Goal: Information Seeking & Learning: Check status

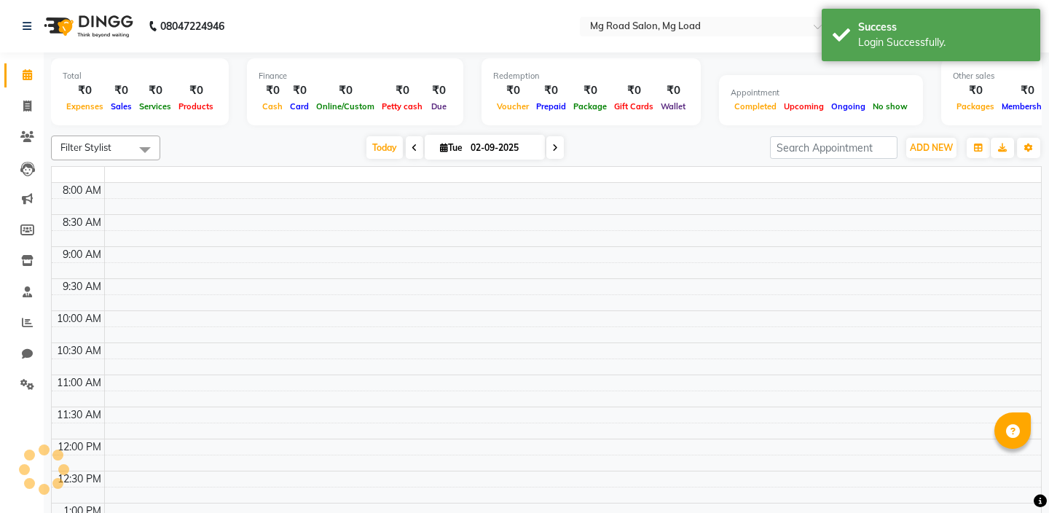
select select "en"
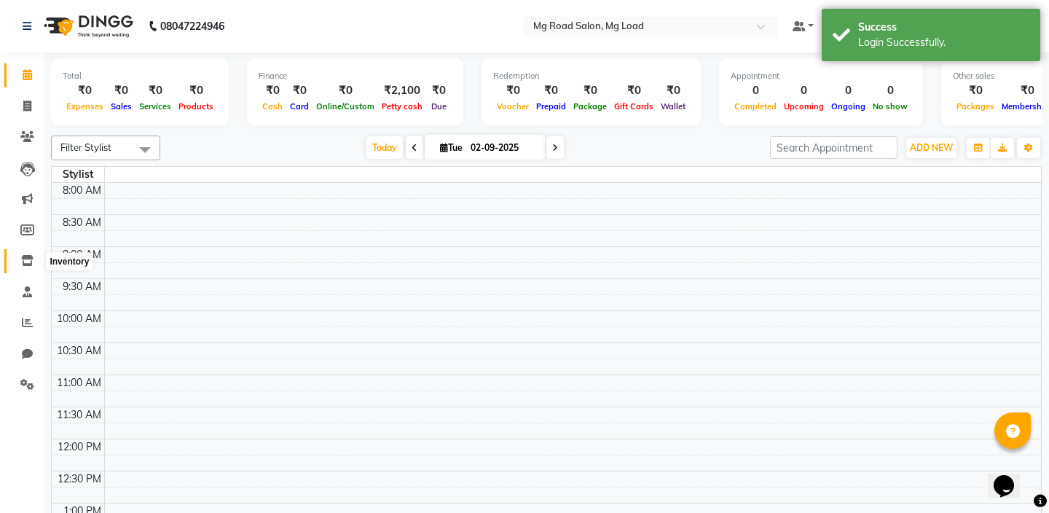
click at [25, 255] on icon at bounding box center [27, 260] width 12 height 11
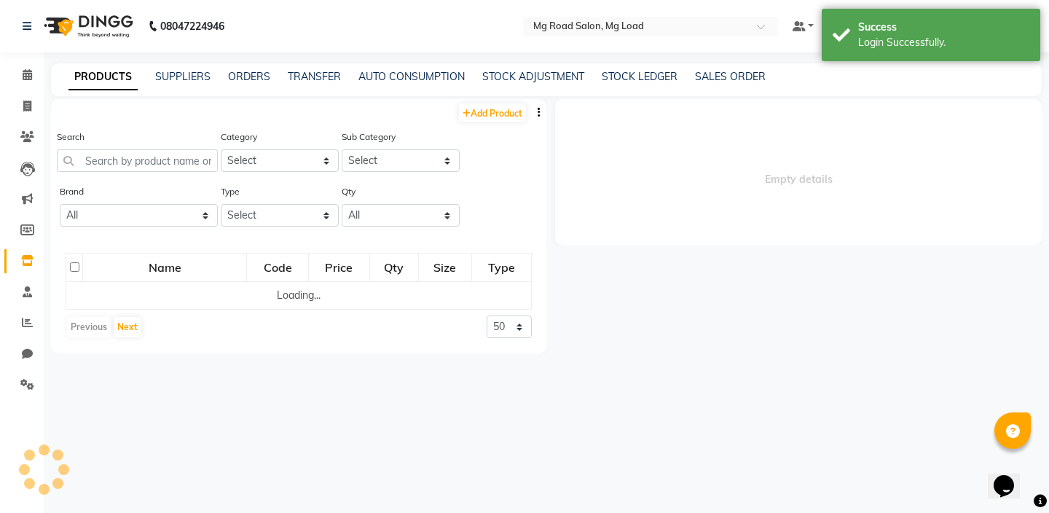
select select
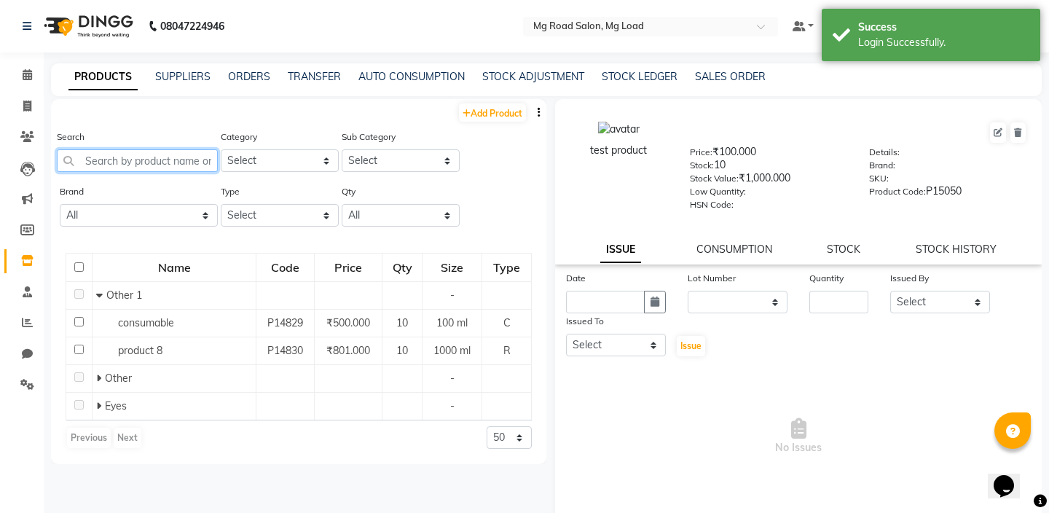
click at [130, 168] on input "text" at bounding box center [137, 160] width 161 height 23
paste input "00206 BLK06 ROPE LEASH BLACK"
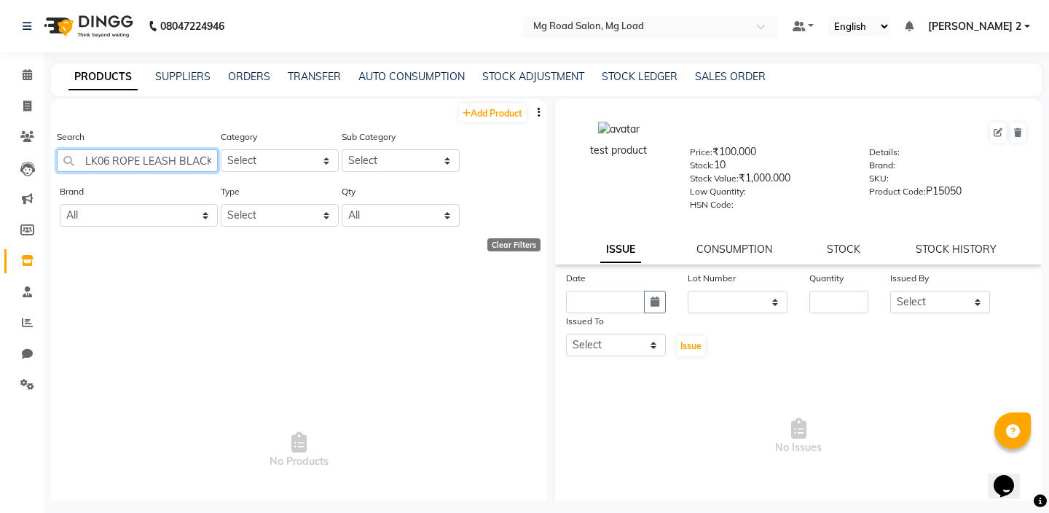
type input "00206 BLK06 ROPE LEASH BLACK"
click at [575, 30] on input "text" at bounding box center [635, 27] width 211 height 15
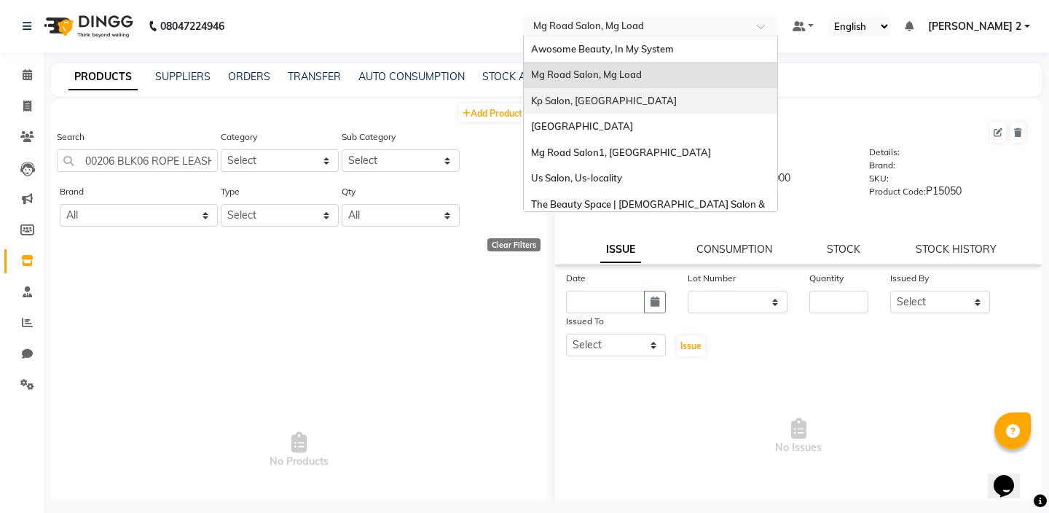
click at [592, 103] on span "Kp Salon, Pune" at bounding box center [604, 101] width 146 height 12
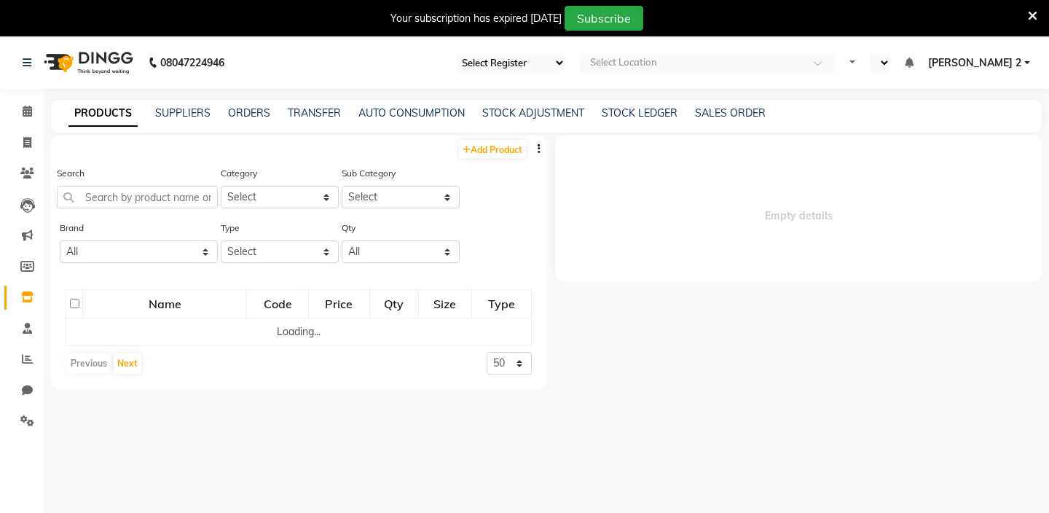
select select "15"
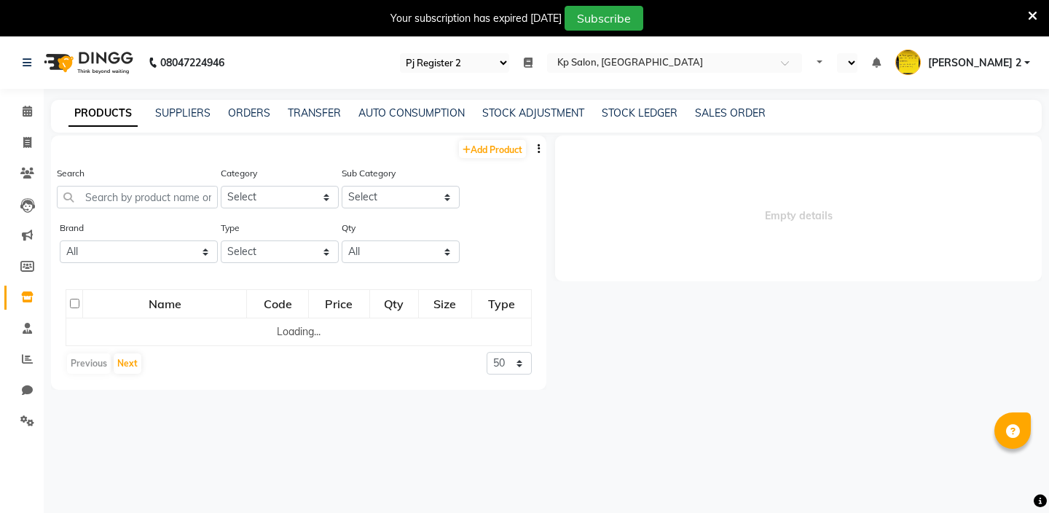
select select "en"
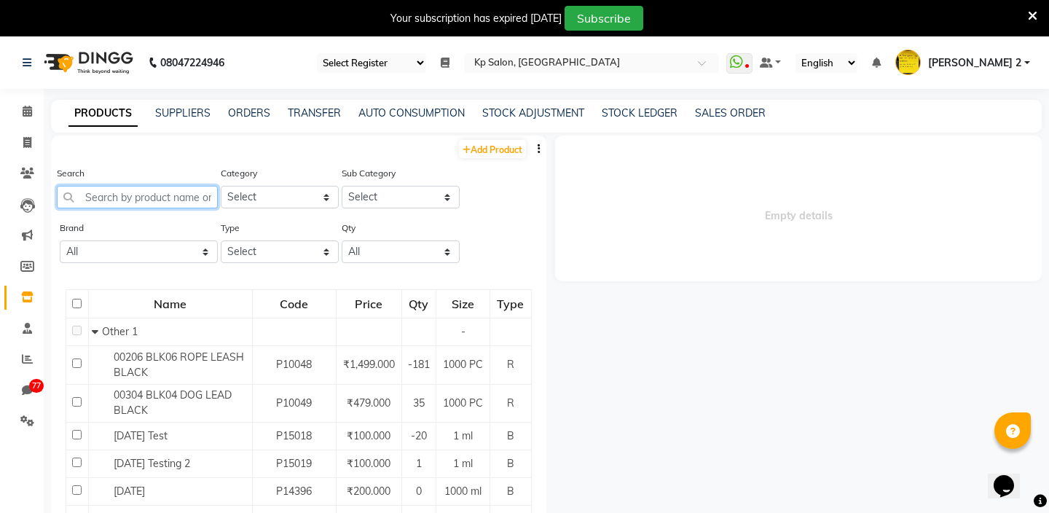
click at [149, 206] on input "text" at bounding box center [137, 197] width 161 height 23
paste input "00206 BLK06 ROPE LEASH BLACK"
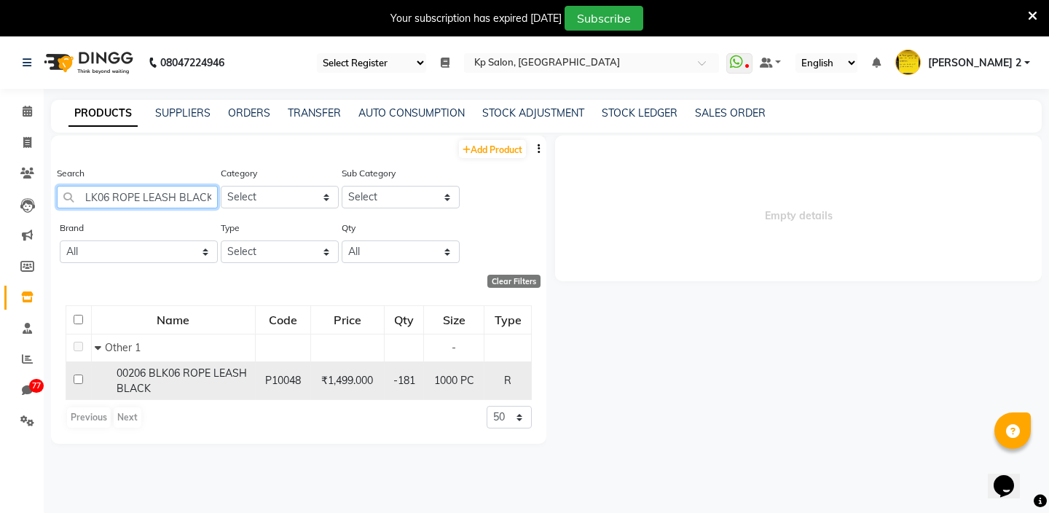
type input "00206 BLK06 ROPE LEASH BLACK"
click at [148, 371] on span "00206 BLK06 ROPE LEASH BLACK" at bounding box center [182, 381] width 130 height 28
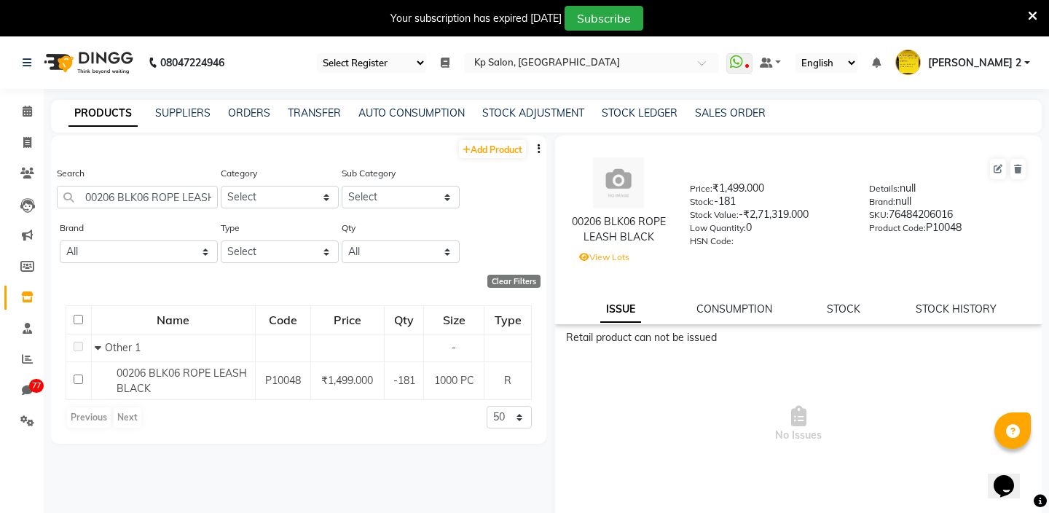
click at [921, 318] on div "00206 BLK06 ROPE LEASH BLACK Price: ₹1,499.000 Stock: -181 Stock Value: -₹2,71,…" at bounding box center [798, 230] width 487 height 189
click at [946, 308] on link "STOCK HISTORY" at bounding box center [956, 308] width 81 height 13
select select "all"
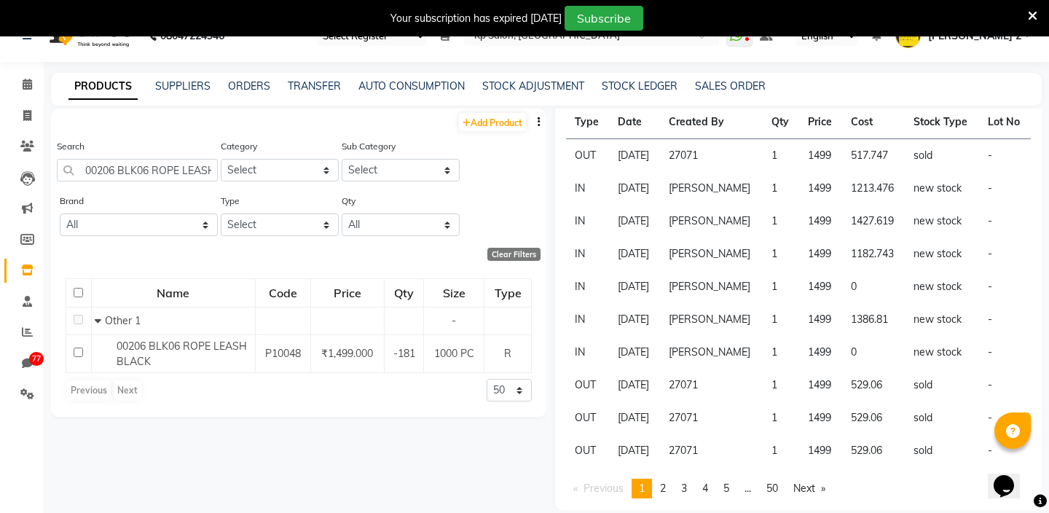
scroll to position [30, 0]
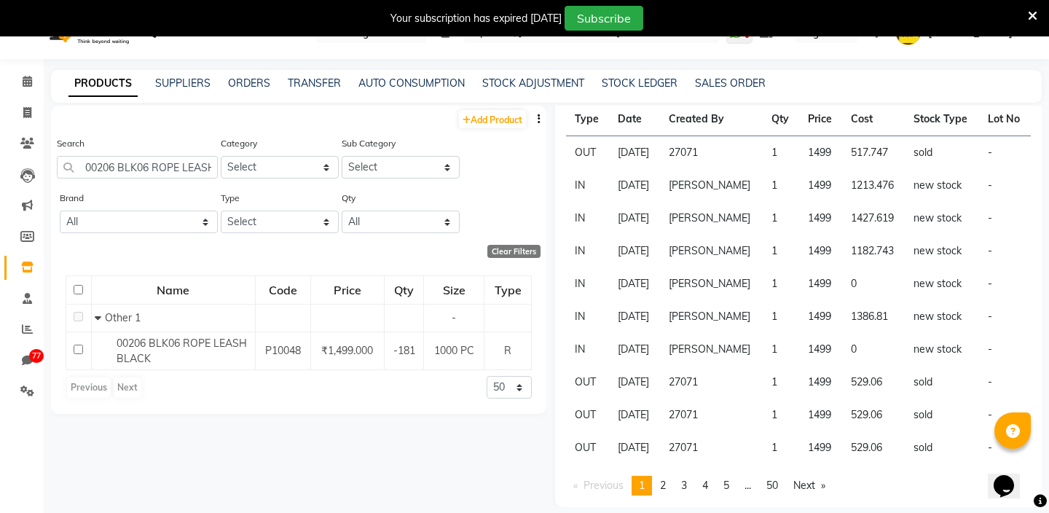
click at [711, 380] on td "27071" at bounding box center [711, 382] width 103 height 33
click at [745, 386] on td "27071" at bounding box center [711, 382] width 103 height 33
click at [717, 385] on td "27071" at bounding box center [711, 382] width 103 height 33
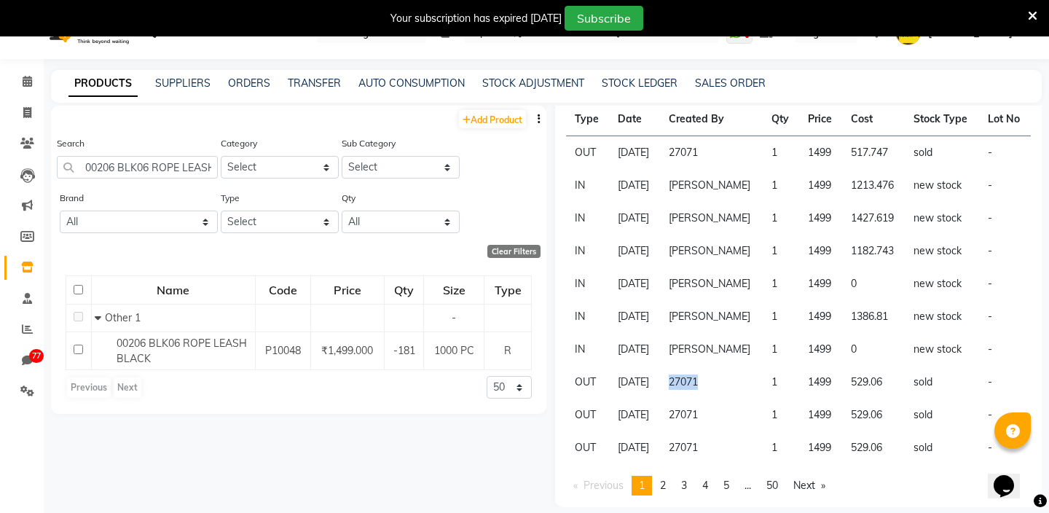
click at [729, 385] on td "27071" at bounding box center [711, 382] width 103 height 33
click at [713, 382] on td "27071" at bounding box center [711, 382] width 103 height 33
click at [734, 385] on td "27071" at bounding box center [711, 382] width 103 height 33
click at [711, 383] on td "27071" at bounding box center [711, 382] width 103 height 33
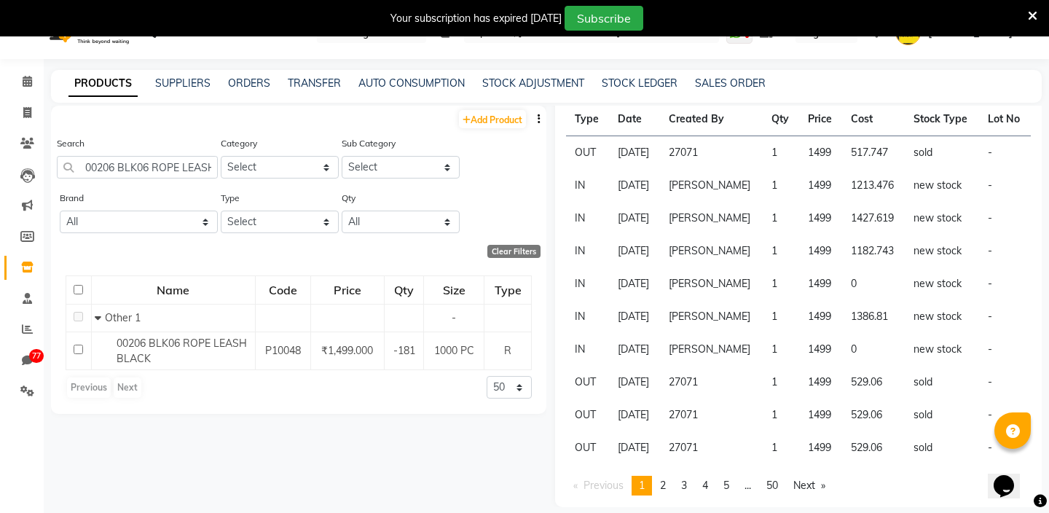
click at [711, 383] on td "27071" at bounding box center [711, 382] width 103 height 33
click at [745, 385] on td "27071" at bounding box center [711, 382] width 103 height 33
click at [706, 383] on td "27071" at bounding box center [711, 382] width 103 height 33
click at [736, 385] on td "27071" at bounding box center [711, 382] width 103 height 33
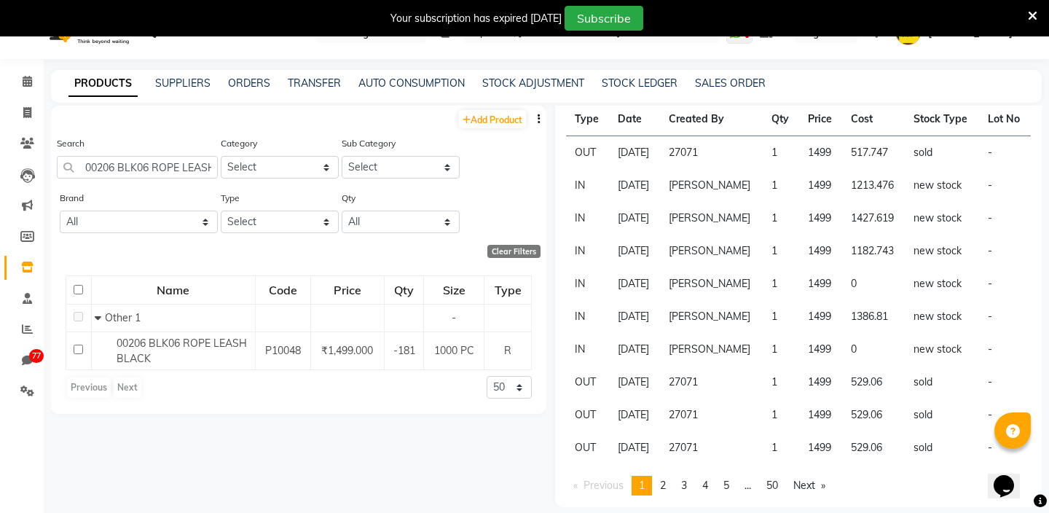
click at [703, 381] on td "27071" at bounding box center [711, 382] width 103 height 33
click at [748, 381] on td "27071" at bounding box center [711, 382] width 103 height 33
click at [711, 383] on td "27071" at bounding box center [711, 382] width 103 height 33
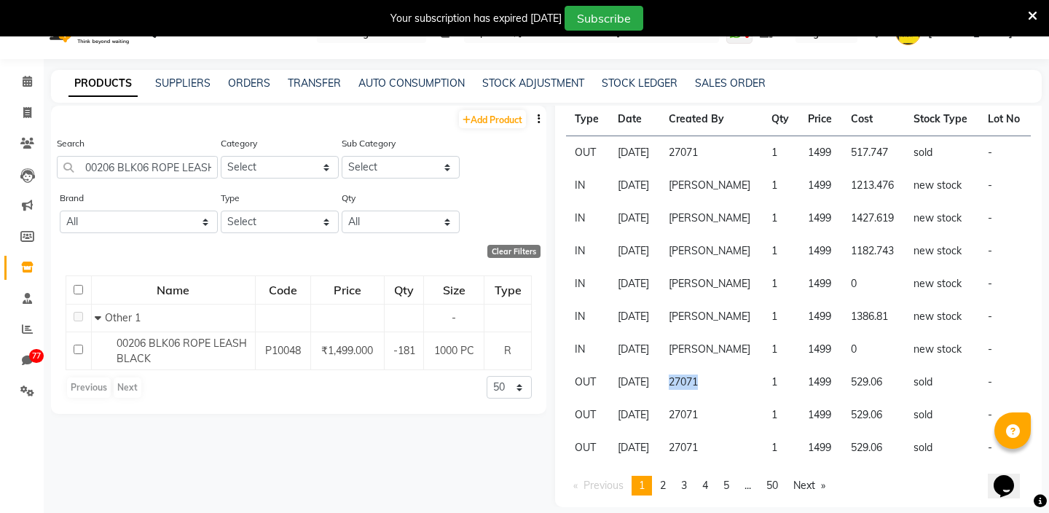
click at [716, 424] on td "27071" at bounding box center [711, 415] width 103 height 33
click at [708, 418] on td "27071" at bounding box center [711, 415] width 103 height 33
click at [709, 381] on td "27071" at bounding box center [711, 382] width 103 height 33
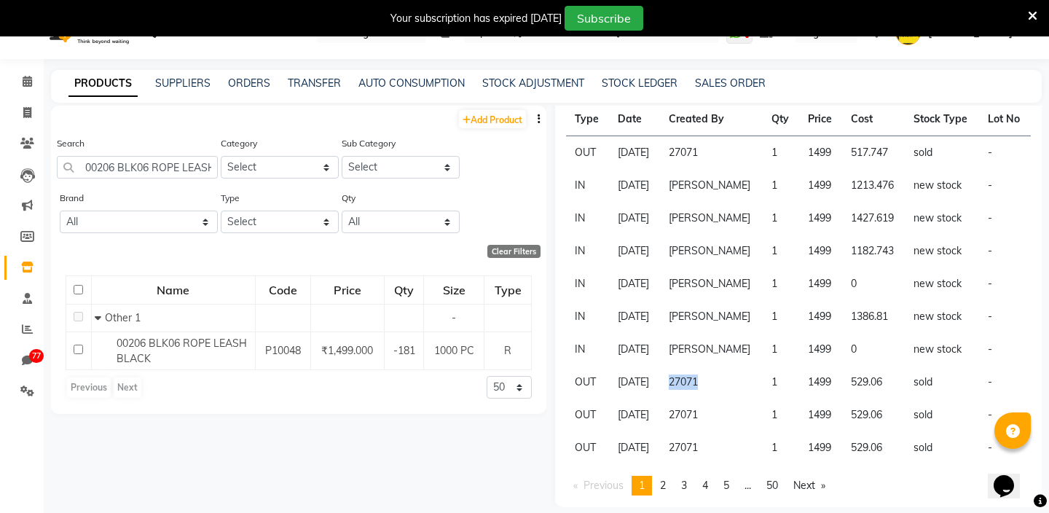
click at [732, 383] on td "27071" at bounding box center [711, 382] width 103 height 33
click at [712, 382] on td "27071" at bounding box center [711, 382] width 103 height 33
copy td "27071"
click at [707, 412] on td "27071" at bounding box center [711, 415] width 103 height 33
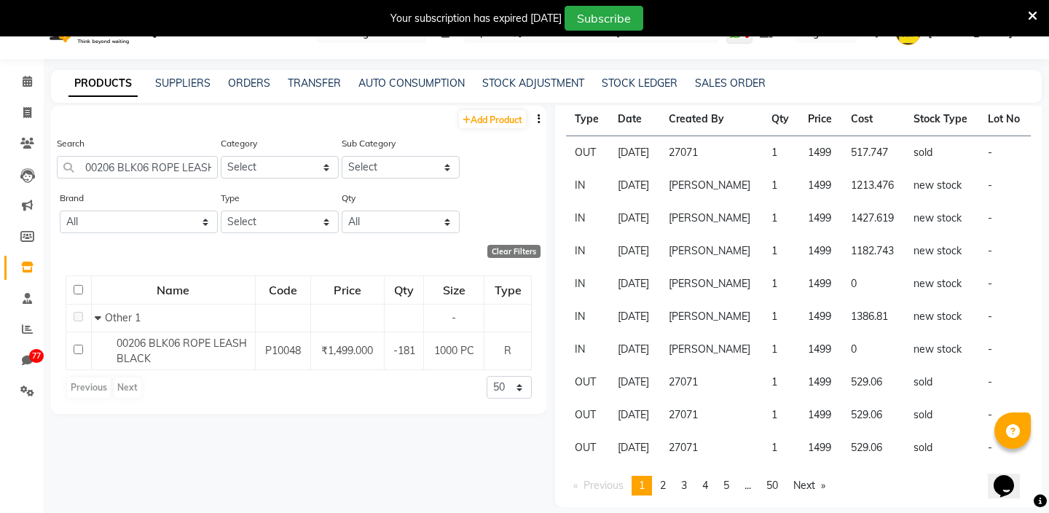
click at [707, 412] on td "27071" at bounding box center [711, 415] width 103 height 33
click at [662, 486] on link "page 2" at bounding box center [663, 486] width 20 height 20
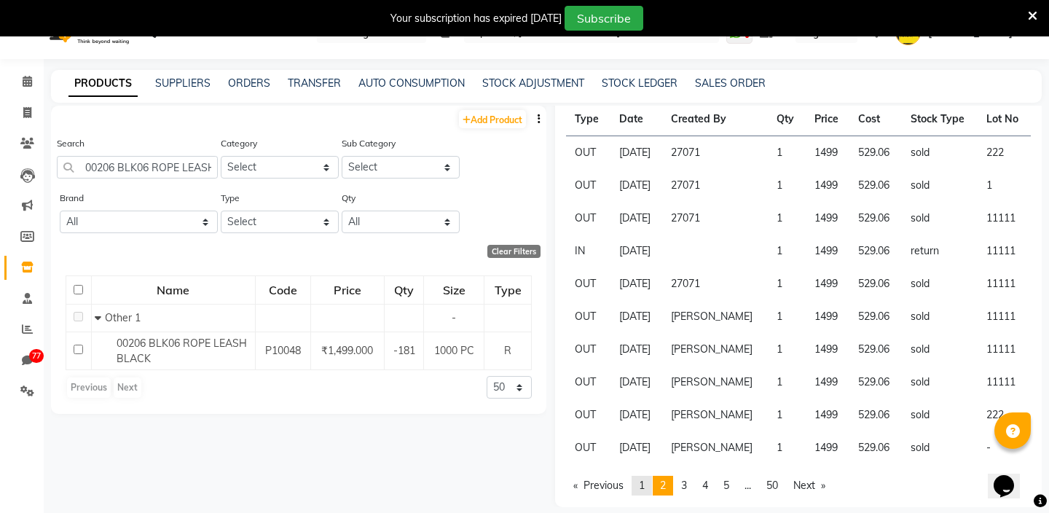
click at [638, 487] on link "page 1" at bounding box center [642, 486] width 20 height 20
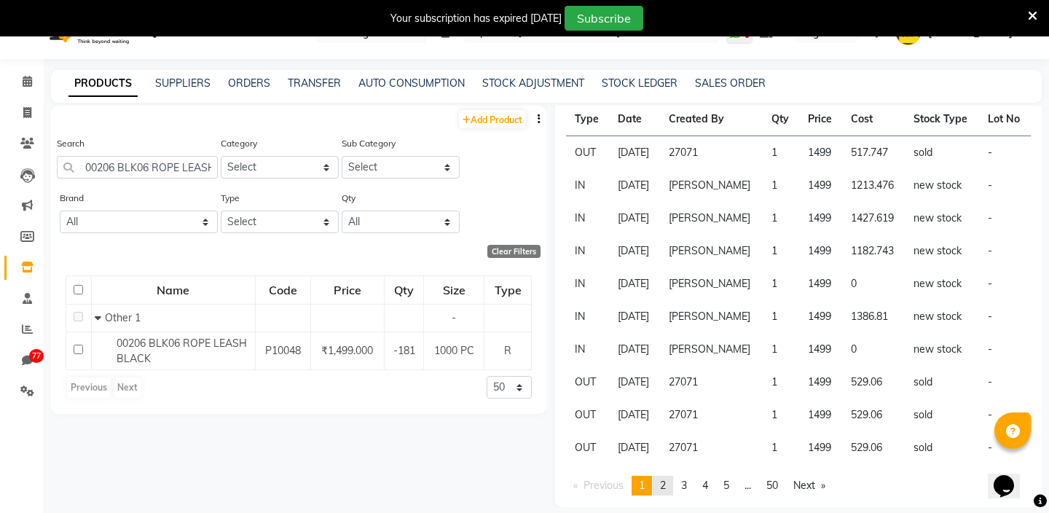
click at [665, 487] on span "2" at bounding box center [663, 485] width 6 height 13
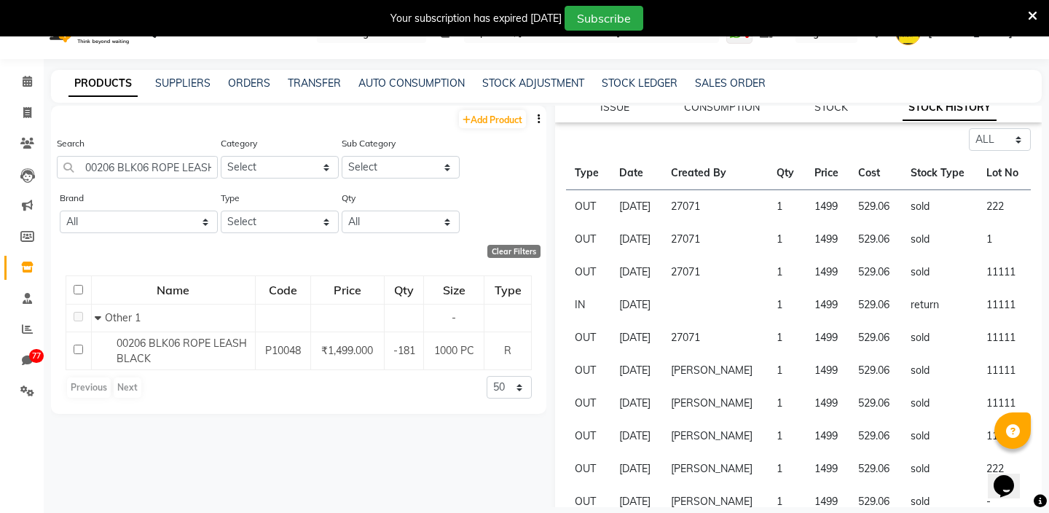
scroll to position [226, 0]
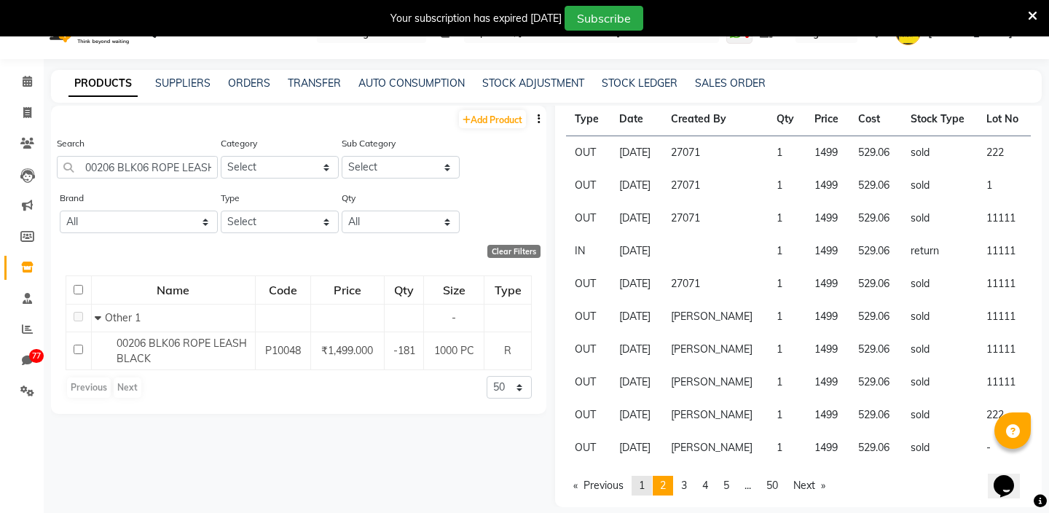
click at [644, 489] on span "1" at bounding box center [642, 485] width 6 height 13
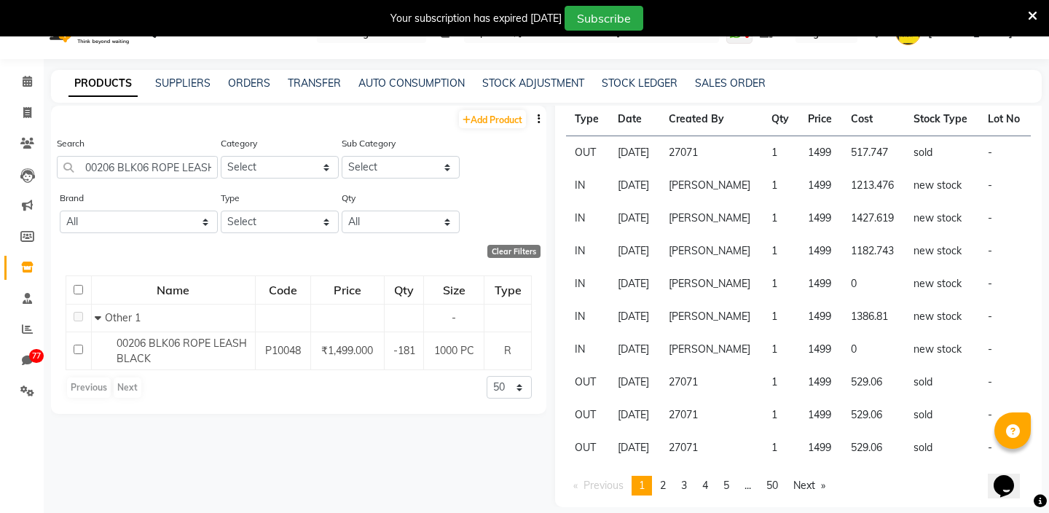
scroll to position [46, 0]
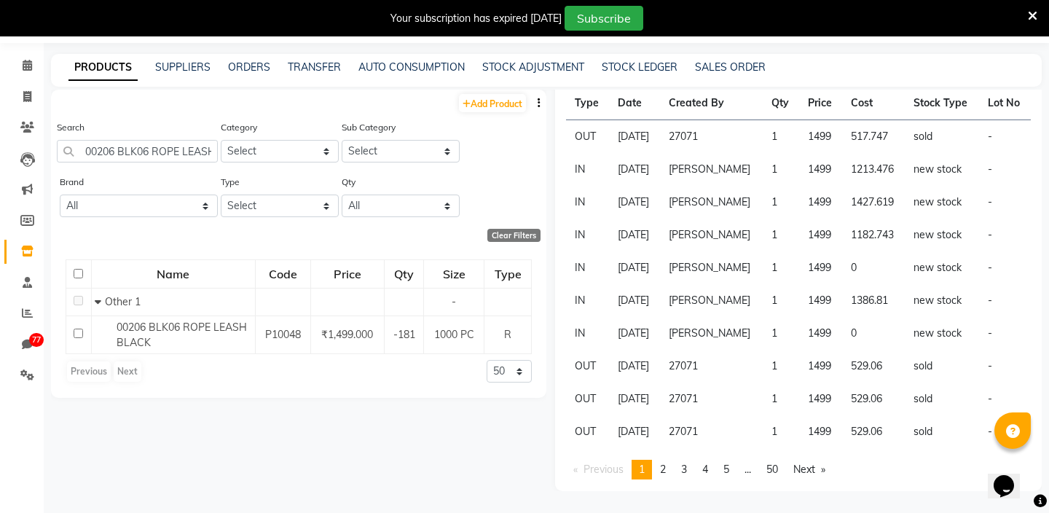
click at [704, 367] on td "27071" at bounding box center [711, 366] width 103 height 33
click at [712, 390] on td "27071" at bounding box center [711, 399] width 103 height 33
click at [701, 420] on td "27071" at bounding box center [711, 431] width 103 height 33
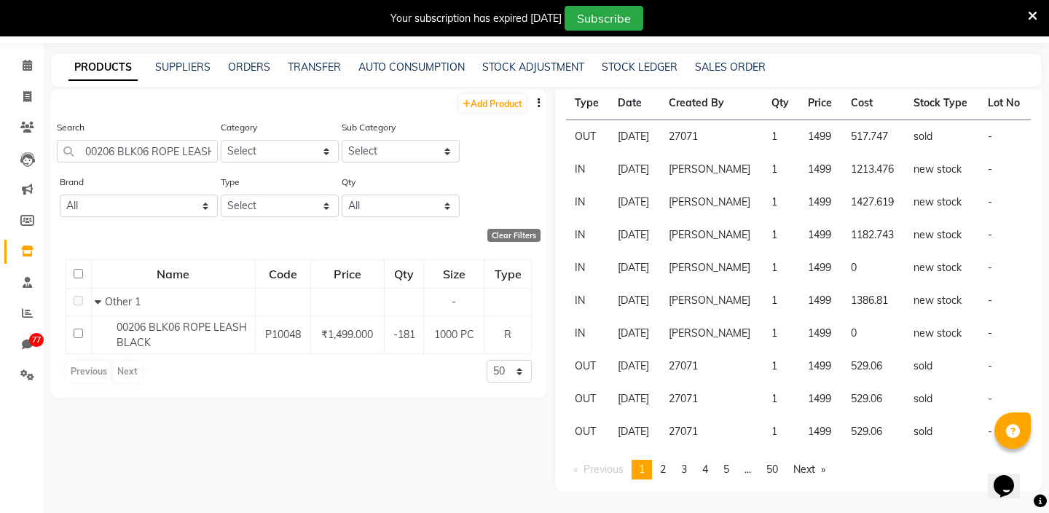
click at [701, 420] on td "27071" at bounding box center [711, 431] width 103 height 33
click at [713, 431] on td "27071" at bounding box center [711, 431] width 103 height 33
click at [754, 435] on td "27071" at bounding box center [711, 431] width 103 height 33
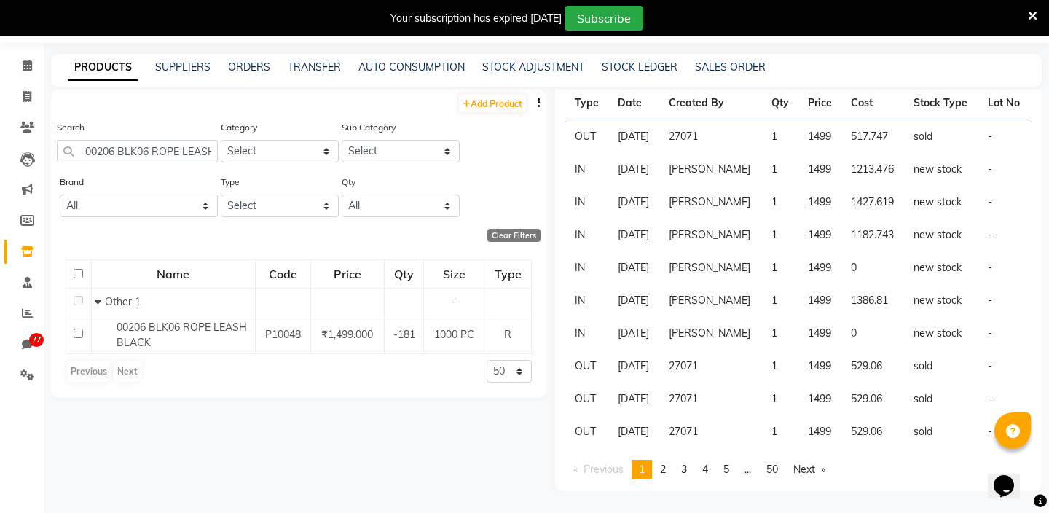
click at [783, 433] on td "1" at bounding box center [781, 431] width 36 height 33
click at [721, 436] on td "27071" at bounding box center [711, 431] width 103 height 33
click at [707, 410] on td "27071" at bounding box center [711, 399] width 103 height 33
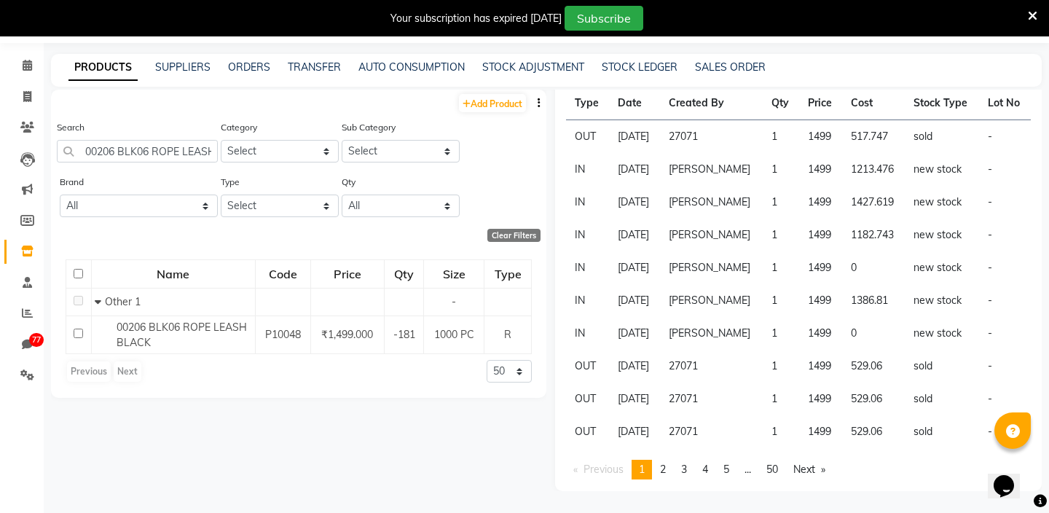
click at [707, 410] on td "27071" at bounding box center [711, 399] width 103 height 33
click at [718, 396] on td "27071" at bounding box center [711, 399] width 103 height 33
click at [714, 369] on td "27071" at bounding box center [711, 366] width 103 height 33
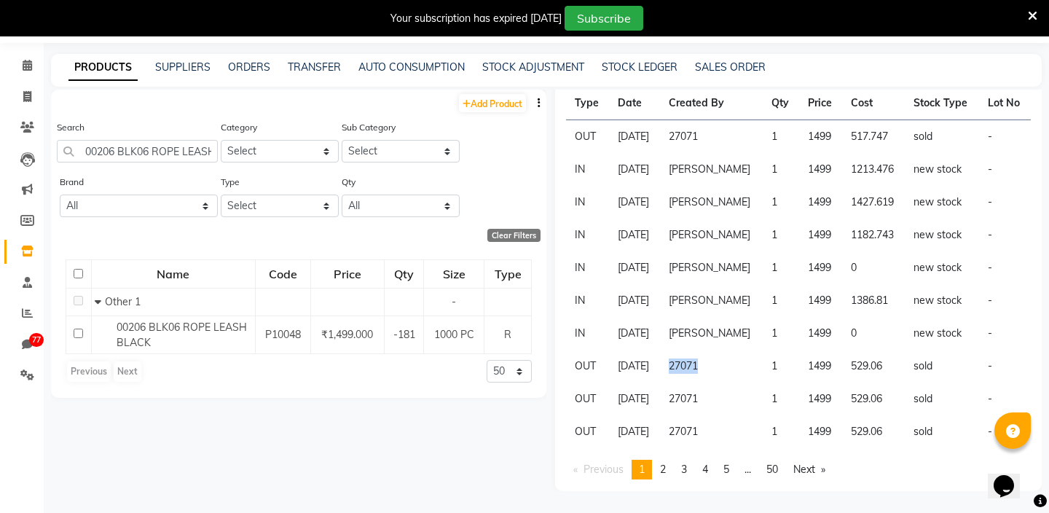
click at [716, 393] on td "27071" at bounding box center [711, 399] width 103 height 33
click at [735, 428] on td "27071" at bounding box center [711, 431] width 103 height 33
click at [703, 431] on td "27071" at bounding box center [711, 431] width 103 height 33
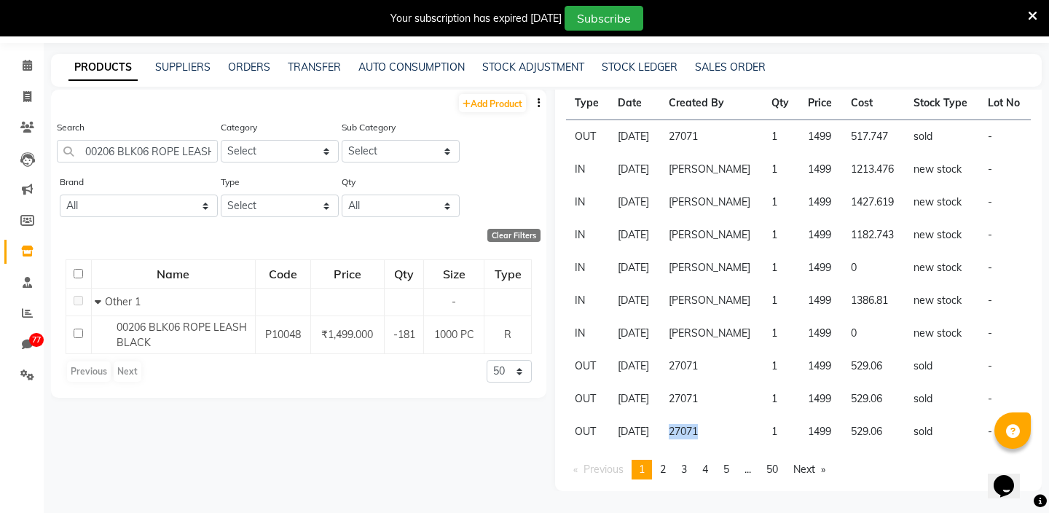
click at [710, 396] on td "27071" at bounding box center [711, 399] width 103 height 33
click at [704, 369] on td "27071" at bounding box center [711, 366] width 103 height 33
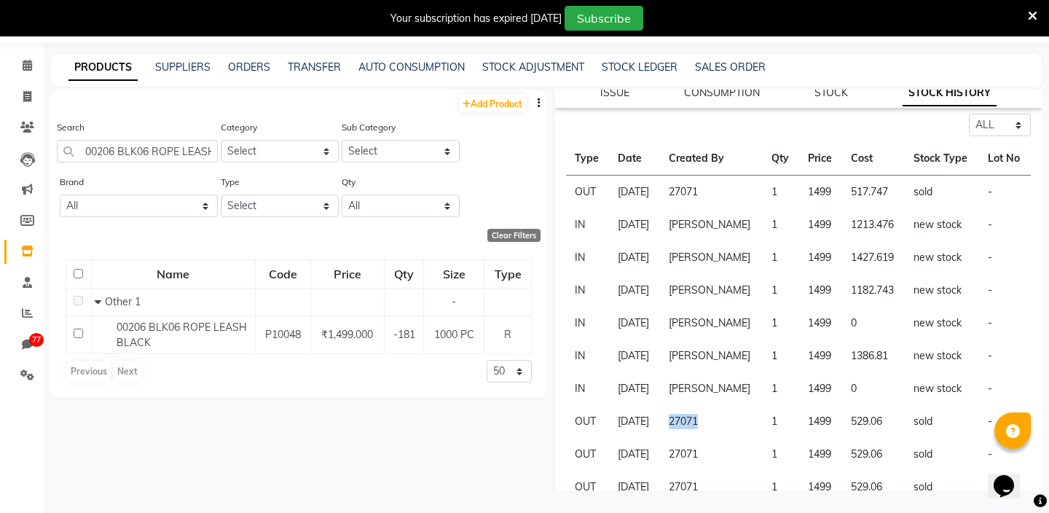
click at [697, 191] on td "27071" at bounding box center [711, 193] width 103 height 34
click at [784, 192] on td "1" at bounding box center [781, 193] width 36 height 34
click at [829, 185] on td "1499" at bounding box center [820, 193] width 43 height 34
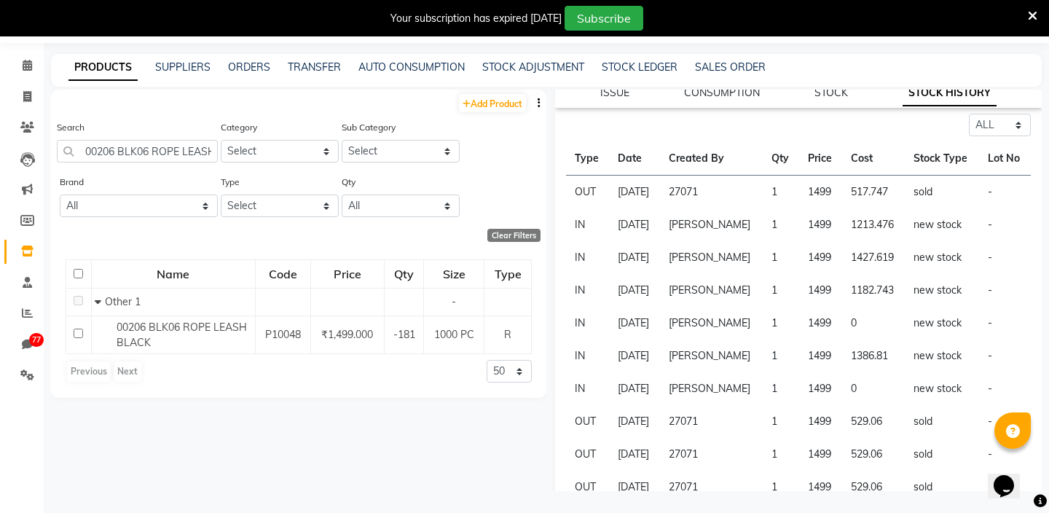
click at [829, 185] on td "1499" at bounding box center [820, 193] width 43 height 34
click at [861, 186] on td "517.747" at bounding box center [873, 193] width 63 height 34
click at [883, 192] on td "517.747" at bounding box center [873, 193] width 63 height 34
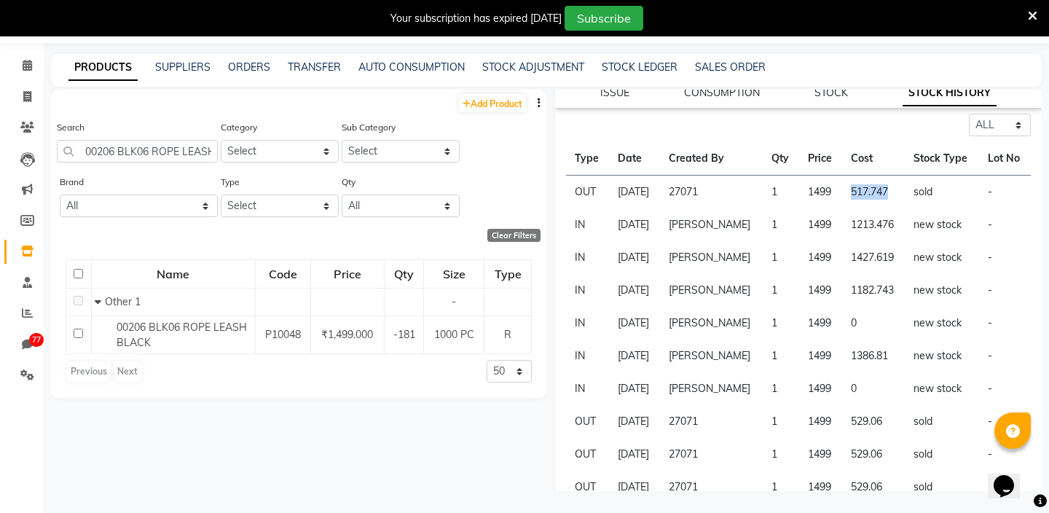
click at [912, 194] on td "sold" at bounding box center [942, 193] width 74 height 34
click at [882, 225] on td "1213.476" at bounding box center [873, 224] width 63 height 33
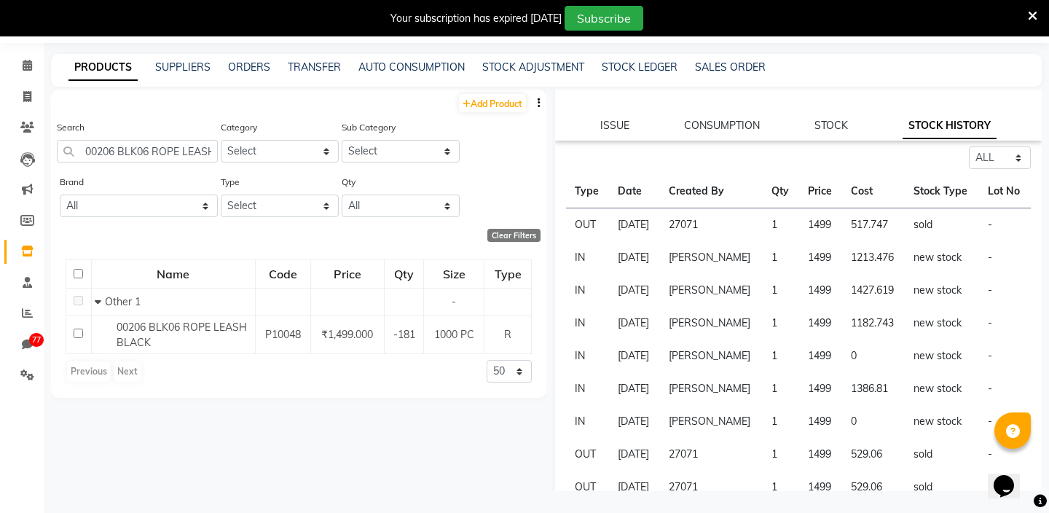
click at [635, 227] on td "Sep 02, 2025" at bounding box center [634, 225] width 51 height 34
click at [660, 224] on td "Sep 02, 2025" at bounding box center [634, 225] width 51 height 34
click at [716, 224] on td "27071" at bounding box center [711, 225] width 103 height 34
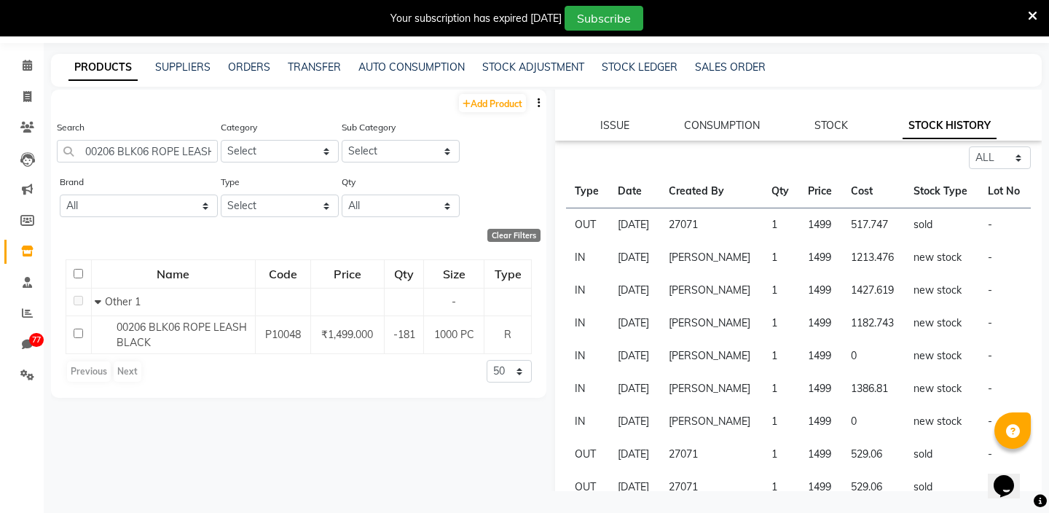
click at [716, 224] on td "27071" at bounding box center [711, 225] width 103 height 34
click at [753, 252] on td "Krishna Singh" at bounding box center [711, 257] width 103 height 33
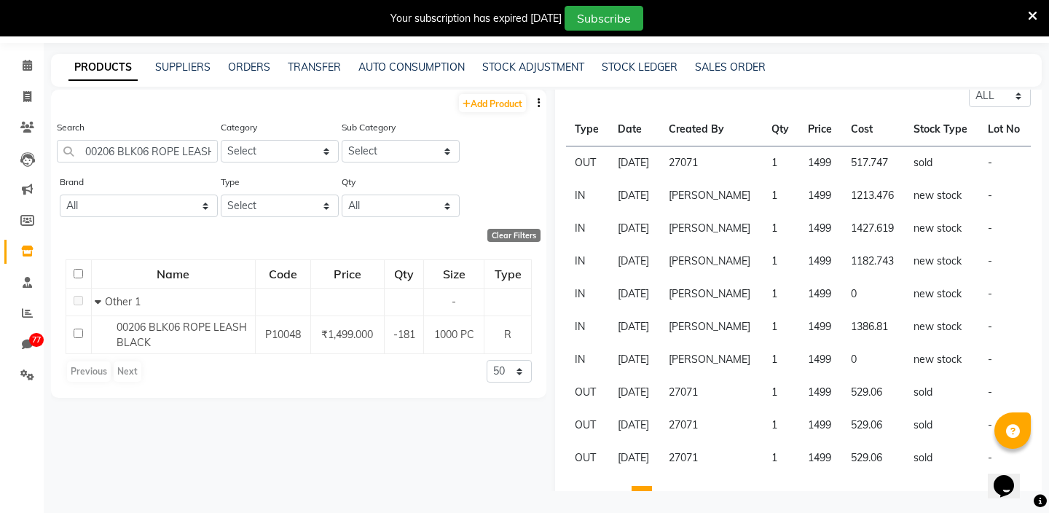
scroll to position [219, 0]
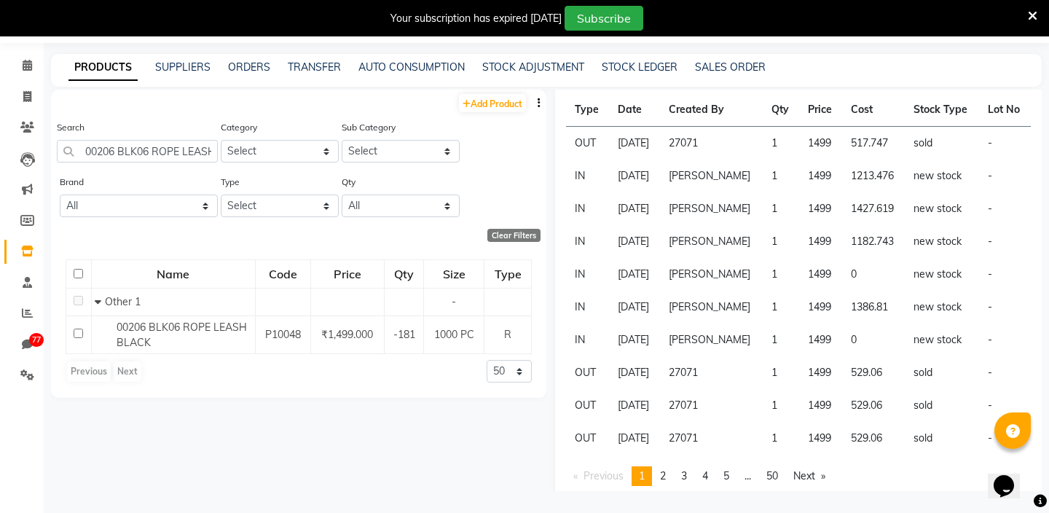
click at [707, 147] on td "27071" at bounding box center [711, 144] width 103 height 34
click at [739, 149] on td "27071" at bounding box center [711, 144] width 103 height 34
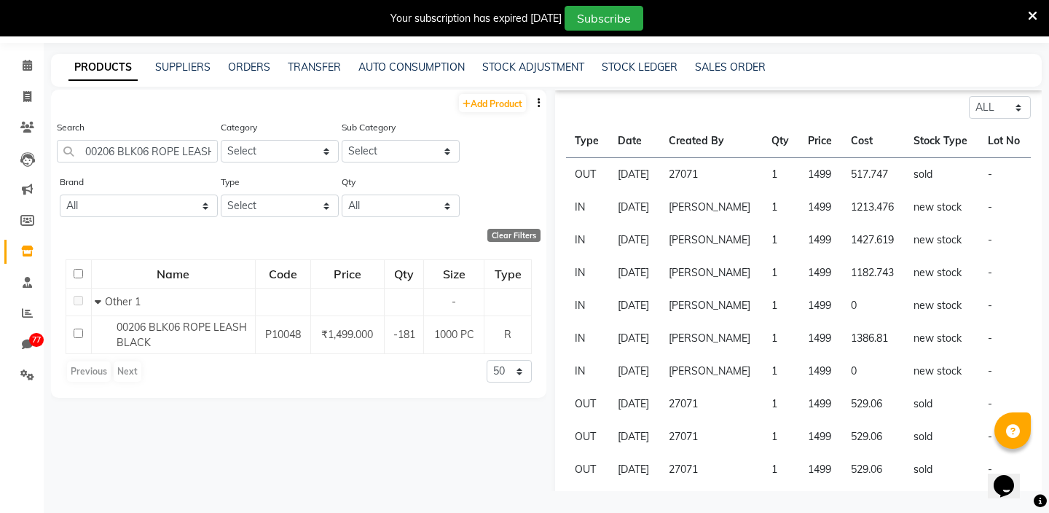
scroll to position [182, 0]
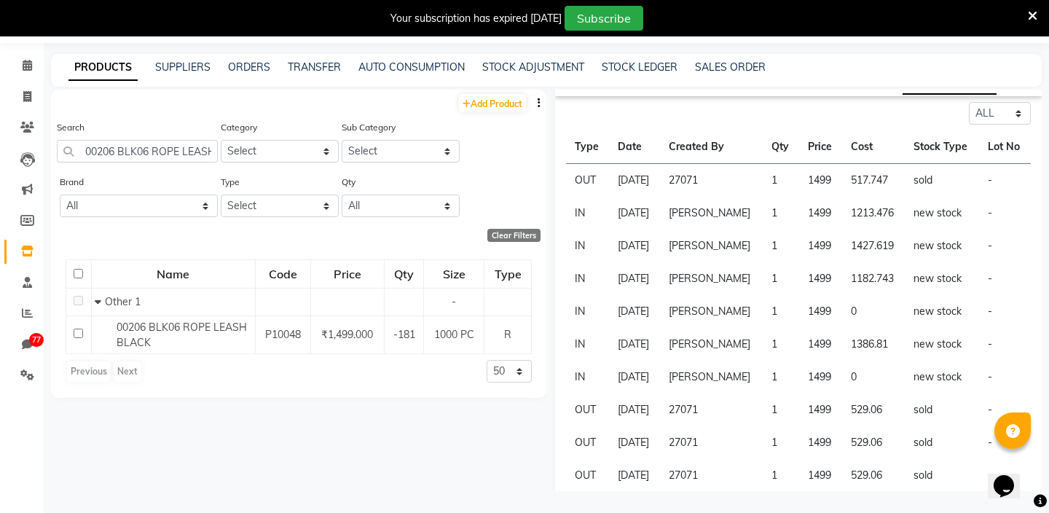
click at [702, 179] on td "27071" at bounding box center [711, 181] width 103 height 34
click at [755, 179] on td "27071" at bounding box center [711, 181] width 103 height 34
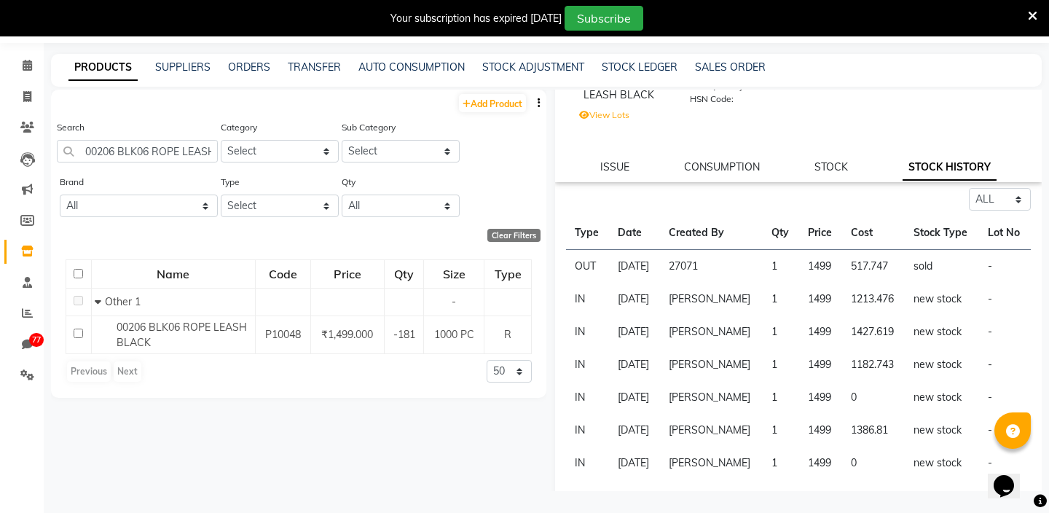
scroll to position [0, 0]
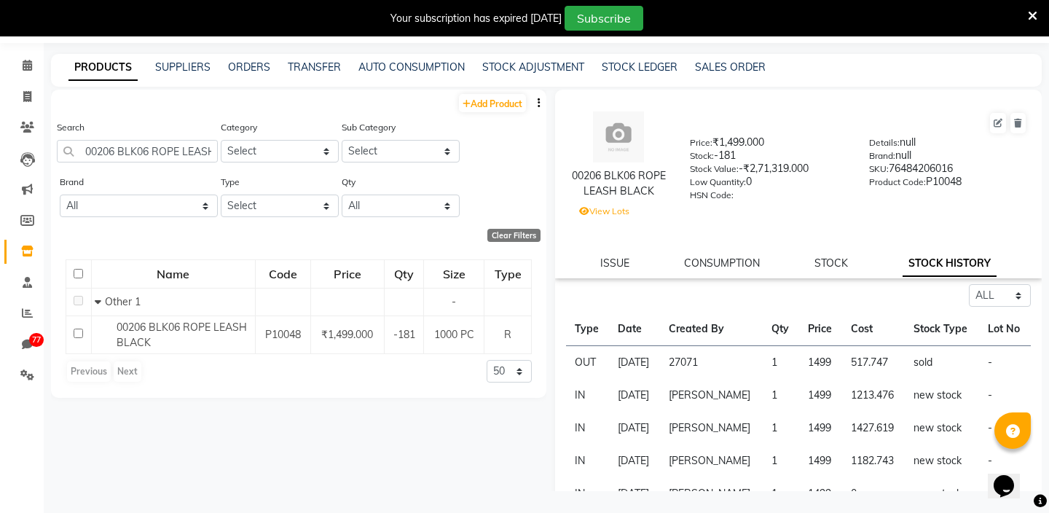
click at [1029, 17] on icon at bounding box center [1032, 15] width 9 height 13
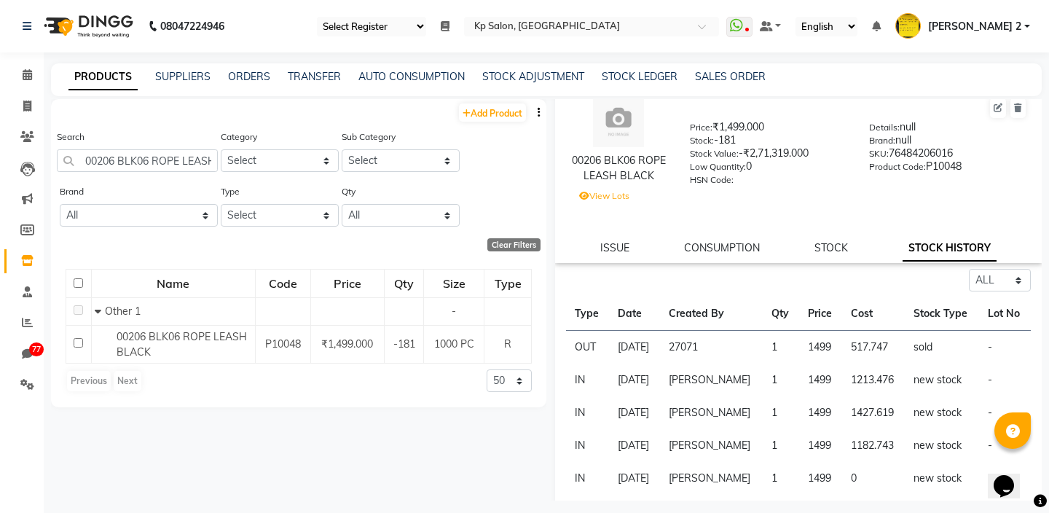
scroll to position [28, 0]
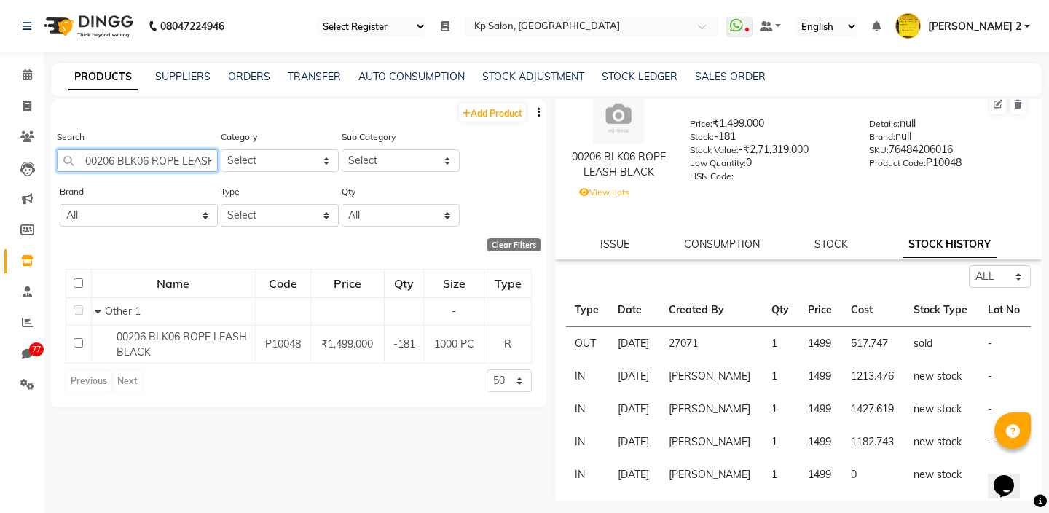
click at [167, 157] on input "00206 BLK06 ROPE LEASH BLACK" at bounding box center [137, 160] width 161 height 23
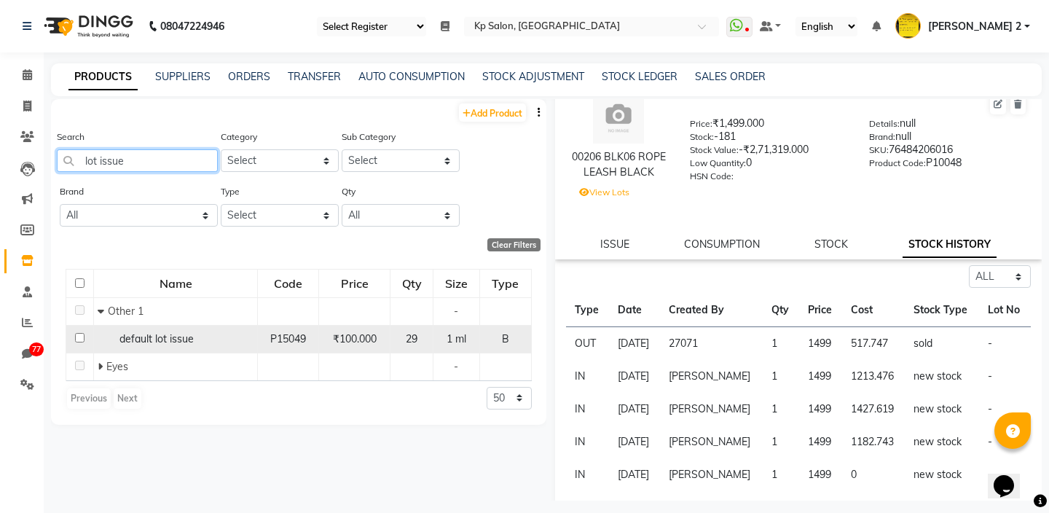
type input "lot issue"
click at [171, 344] on span "default lot issue" at bounding box center [156, 338] width 74 height 13
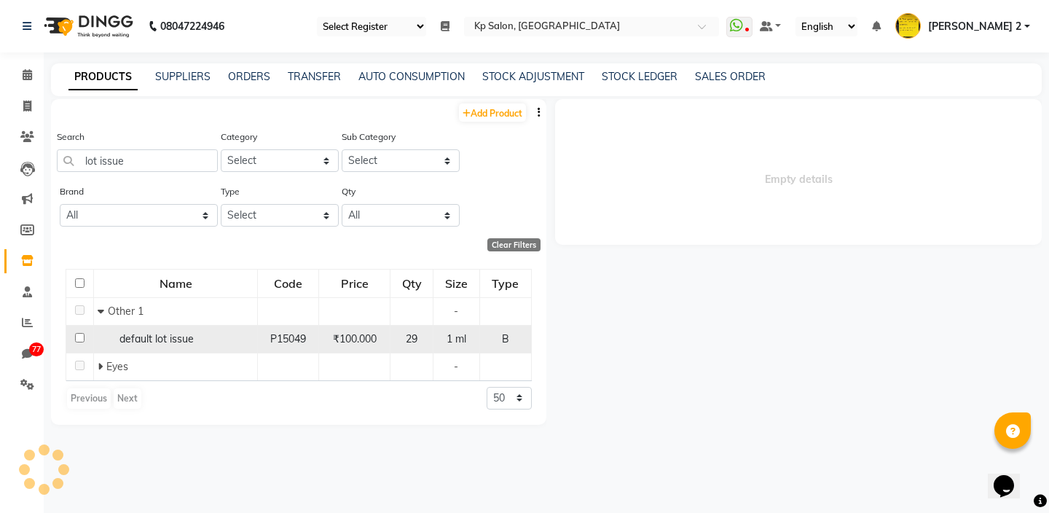
scroll to position [0, 0]
select select "all"
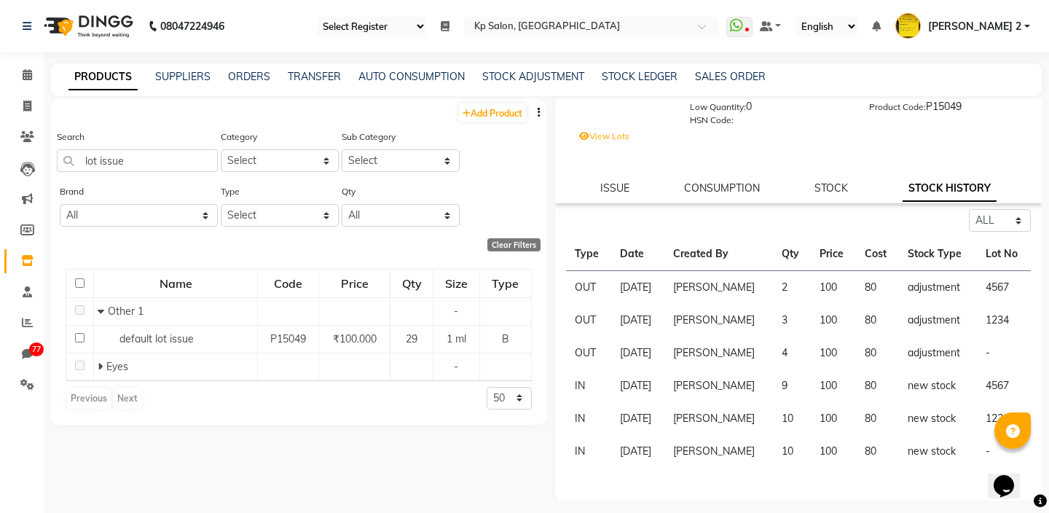
scroll to position [9, 0]
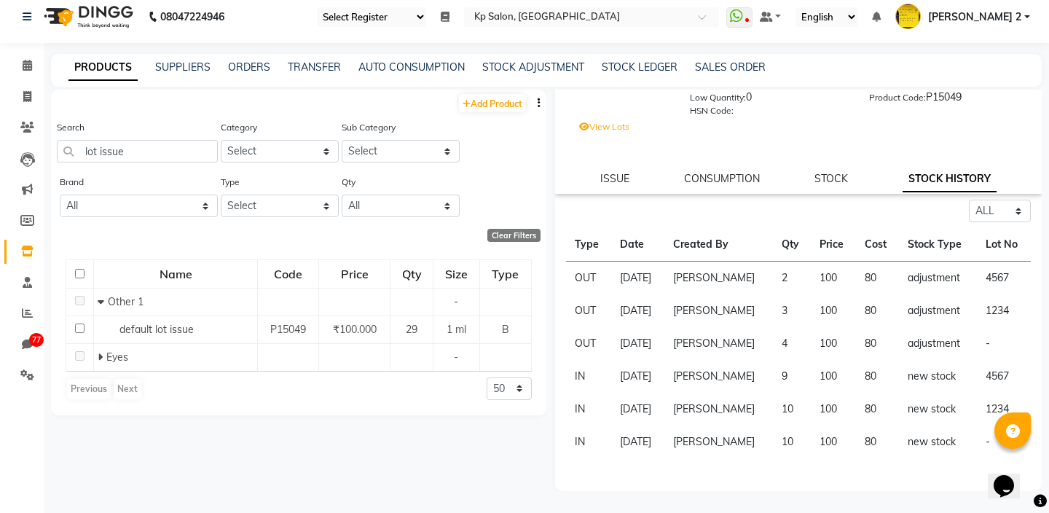
click at [735, 410] on td "Dhiraj Mokal" at bounding box center [719, 409] width 108 height 33
click at [713, 412] on td "Dhiraj Mokal" at bounding box center [719, 409] width 108 height 33
click at [736, 438] on td "Dhiraj Mokal" at bounding box center [719, 442] width 108 height 33
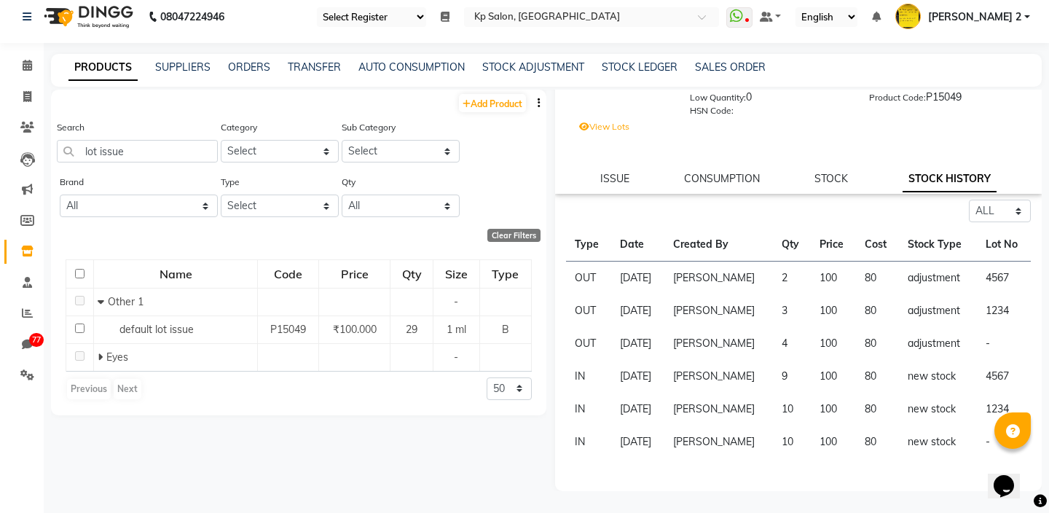
click at [736, 438] on td "Dhiraj Mokal" at bounding box center [719, 442] width 108 height 33
click at [713, 444] on td "Dhiraj Mokal" at bounding box center [719, 442] width 108 height 33
click at [758, 442] on td "Dhiraj Mokal" at bounding box center [719, 442] width 108 height 33
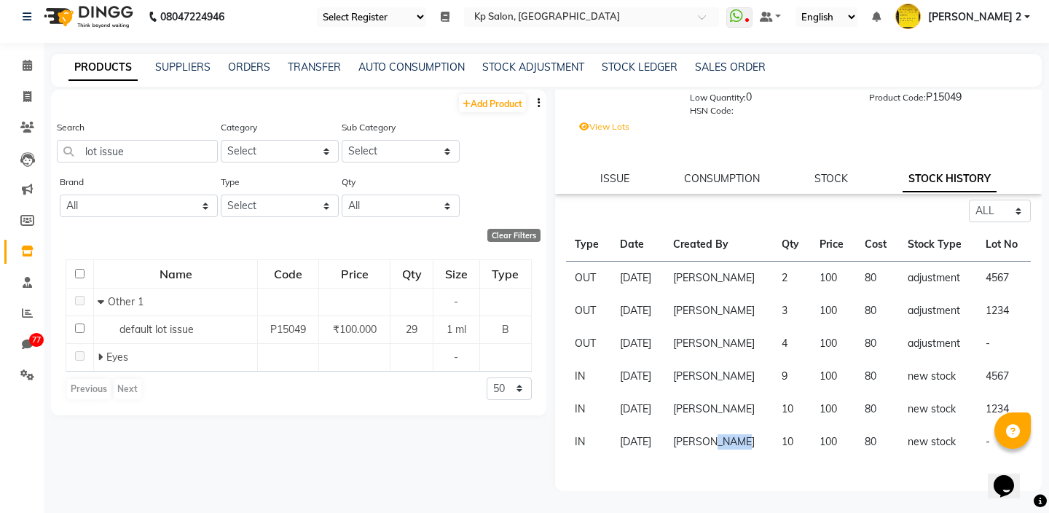
click at [822, 436] on td "100" at bounding box center [833, 442] width 45 height 33
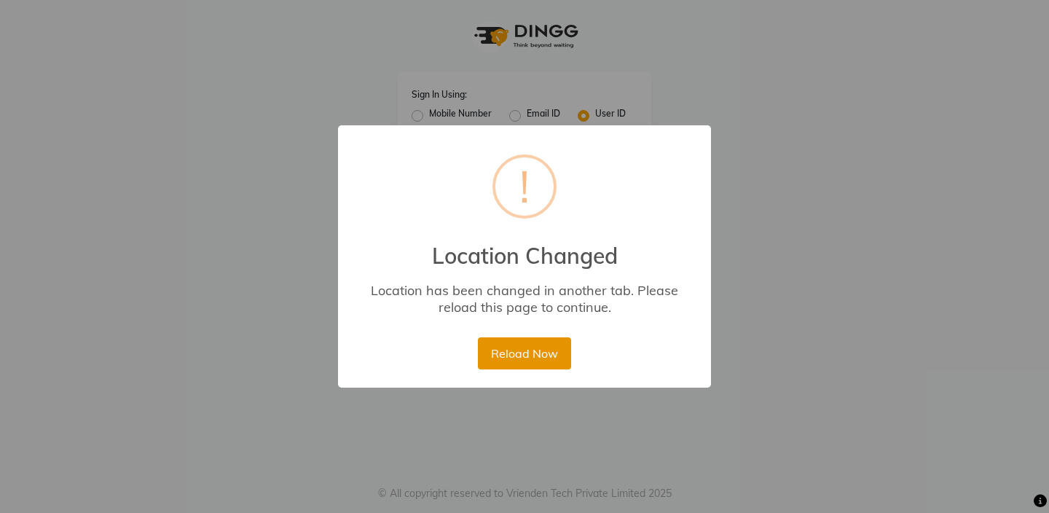
click at [554, 360] on button "Reload Now" at bounding box center [524, 353] width 93 height 32
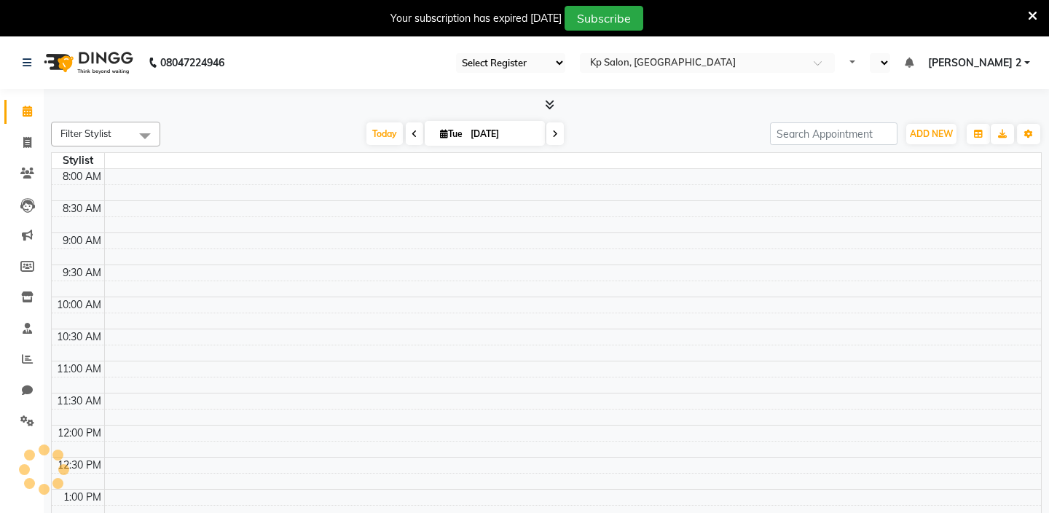
select select "28"
select select "en"
